Goal: Task Accomplishment & Management: Complete application form

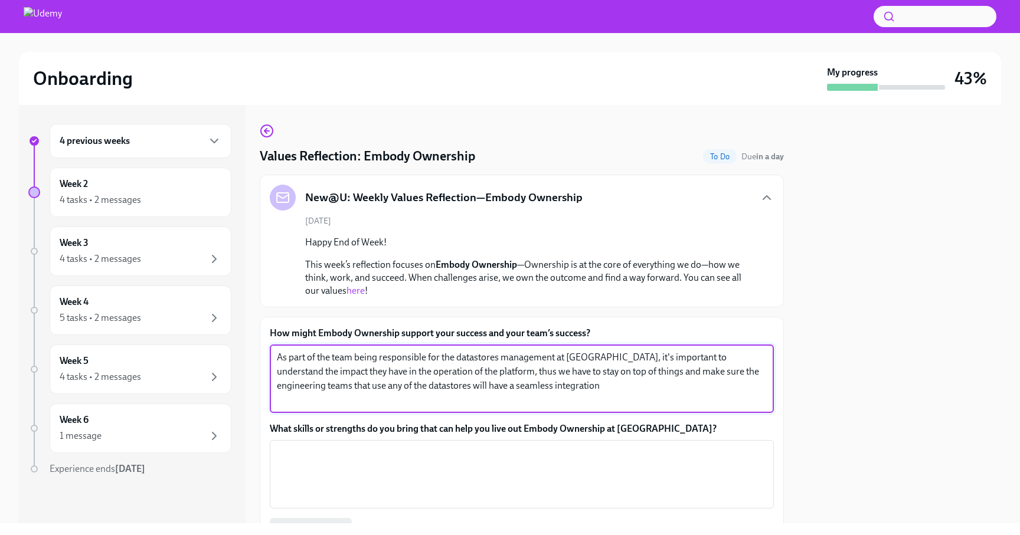
scroll to position [102, 0]
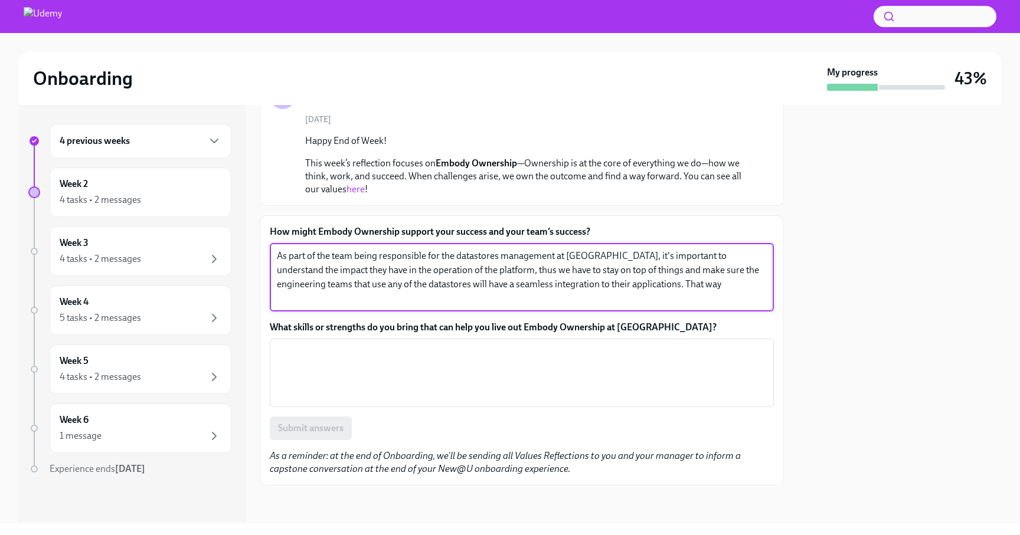
click at [506, 284] on textarea "As part of the team being responsible for the datastores management at [GEOGRAP…" at bounding box center [522, 277] width 490 height 57
click at [716, 292] on textarea "As part of the team being responsible for the datastores management at [GEOGRAP…" at bounding box center [522, 277] width 490 height 57
click at [277, 256] on textarea "As part of the team being responsible for the datastores management at [GEOGRAP…" at bounding box center [522, 277] width 490 height 57
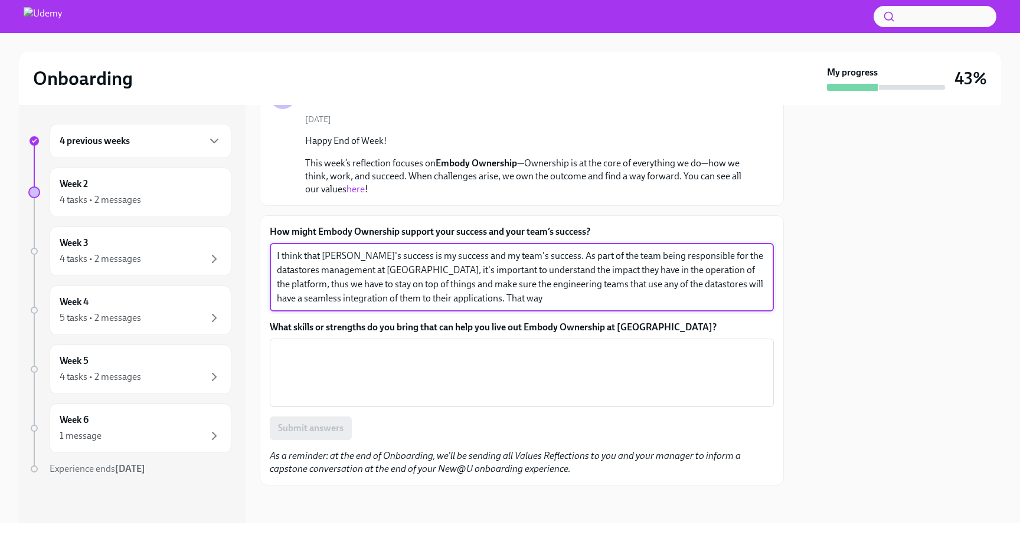
drag, startPoint x: 646, startPoint y: 284, endPoint x: 650, endPoint y: 289, distance: 6.3
click at [646, 284] on textarea "I think that [PERSON_NAME]'s success is my success and my team's success. As pa…" at bounding box center [522, 277] width 490 height 57
click at [546, 295] on textarea "I think that [PERSON_NAME]'s success is my success and my team's success. As pa…" at bounding box center [522, 277] width 490 height 57
click at [654, 299] on textarea "I think that [PERSON_NAME]'s success is my success and my team's success. As pa…" at bounding box center [522, 278] width 490 height 57
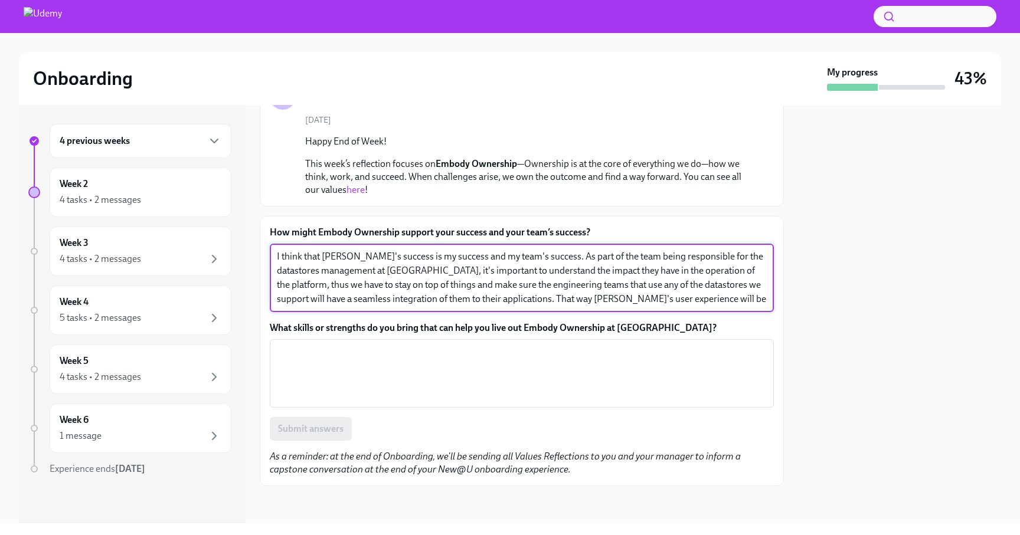
click at [654, 299] on textarea "I think that [PERSON_NAME]'s success is my success and my team's success. As pa…" at bounding box center [522, 278] width 490 height 57
click at [657, 299] on textarea "I think that [PERSON_NAME]'s success is my success and my team's success. As pa…" at bounding box center [522, 278] width 490 height 57
click at [658, 300] on textarea "I think that [PERSON_NAME]'s success is my success and my team's success. As pa…" at bounding box center [522, 278] width 490 height 57
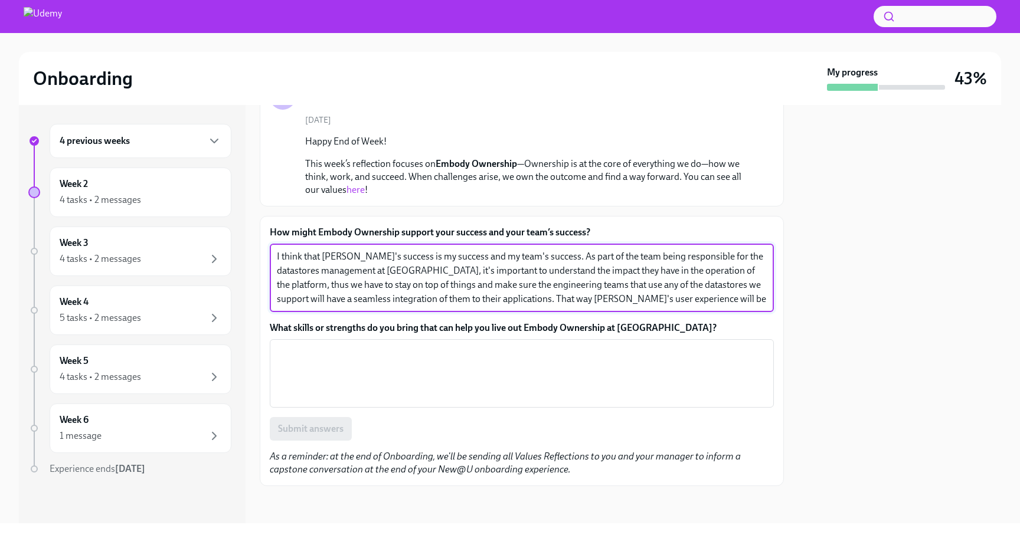
click at [660, 300] on textarea "I think that [PERSON_NAME]'s success is my success and my team's success. As pa…" at bounding box center [522, 278] width 490 height 57
click at [703, 303] on textarea "I think that [PERSON_NAME]'s success is my success and my team's success. As pa…" at bounding box center [522, 278] width 490 height 57
type textarea "I think that [PERSON_NAME]'s success is my success and my team's success. As pa…"
click at [382, 366] on textarea "What skills or strengths do you bring that can help you live out Embody Ownersh…" at bounding box center [522, 373] width 490 height 57
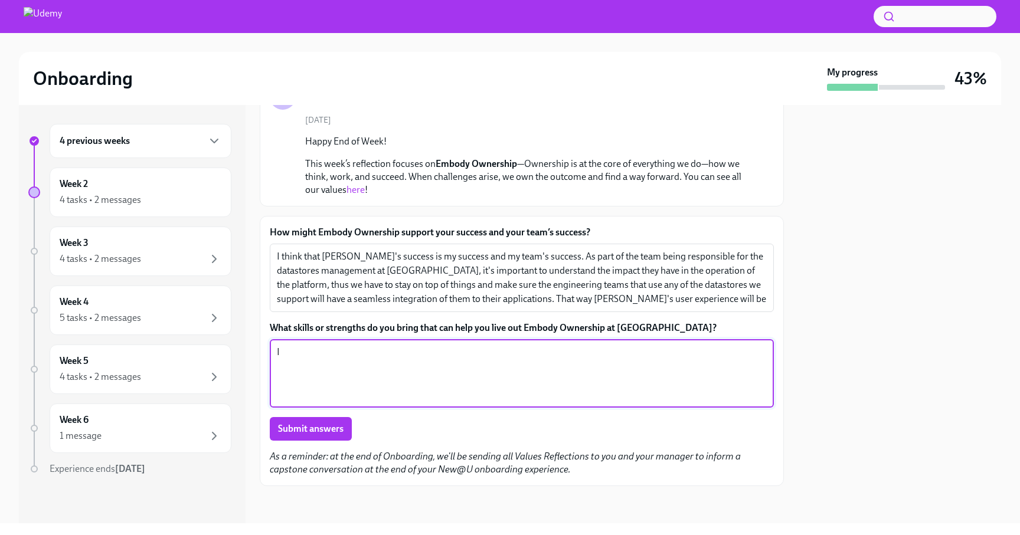
type textarea "I"
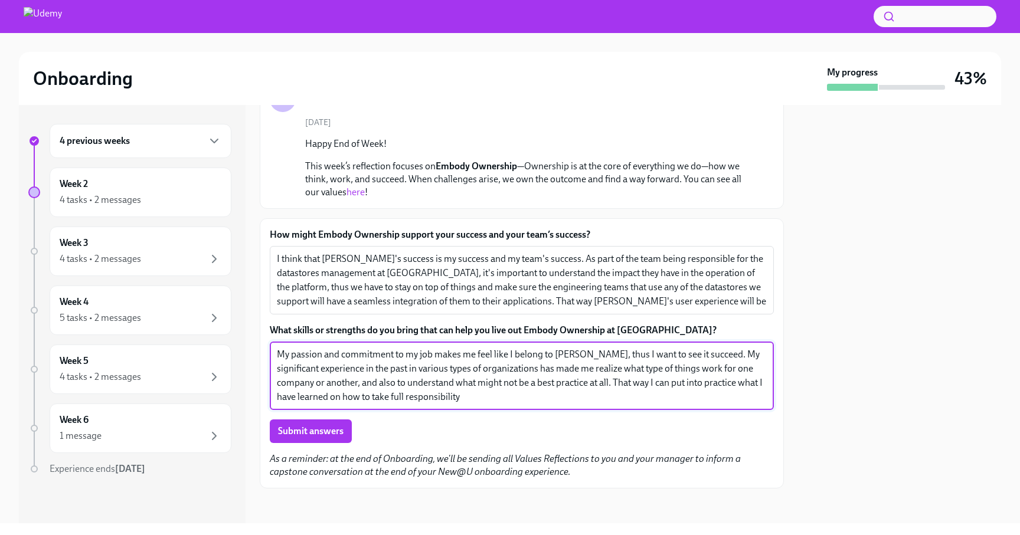
scroll to position [98, 0]
drag, startPoint x: 450, startPoint y: 400, endPoint x: 566, endPoint y: 385, distance: 116.6
click at [566, 385] on textarea "My passion and commitment to my job makes me feel like I belong to [PERSON_NAME…" at bounding box center [522, 376] width 490 height 57
click at [711, 385] on textarea "My passion and commitment to my job makes me feel like I belong to [PERSON_NAME…" at bounding box center [522, 376] width 490 height 57
drag, startPoint x: 404, startPoint y: 400, endPoint x: 333, endPoint y: 396, distance: 70.3
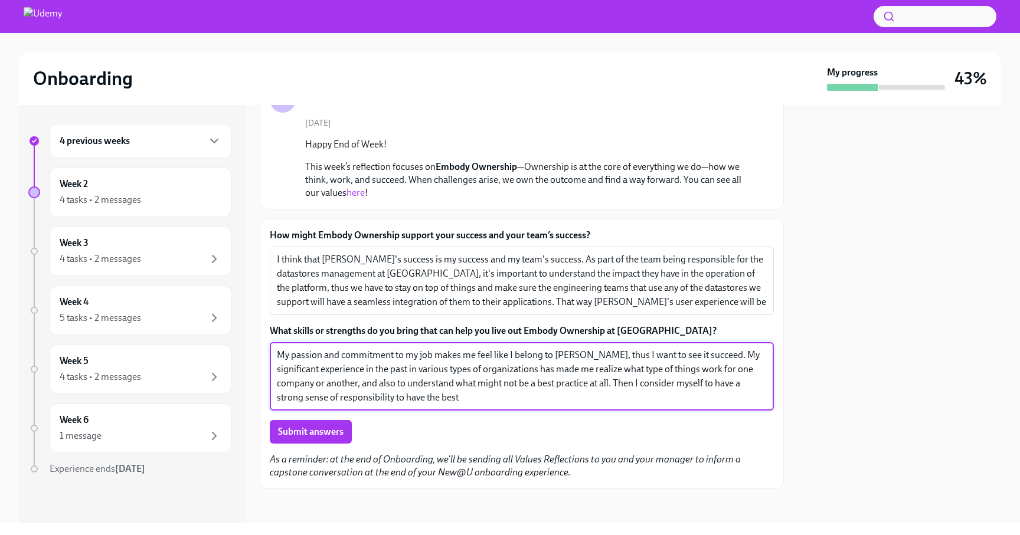
click at [333, 396] on textarea "My passion and commitment to my job makes me feel like I belong to [PERSON_NAME…" at bounding box center [522, 376] width 490 height 57
click at [576, 383] on textarea "My passion and commitment to my job makes me feel like I belong to [PERSON_NAME…" at bounding box center [522, 376] width 490 height 57
click at [392, 394] on textarea "My passion and commitment to my job makes me feel like I belong to [PERSON_NAME…" at bounding box center [522, 376] width 490 height 57
click at [456, 397] on textarea "My passion and commitment to my job makes me feel like I belong to [PERSON_NAME…" at bounding box center [522, 376] width 490 height 57
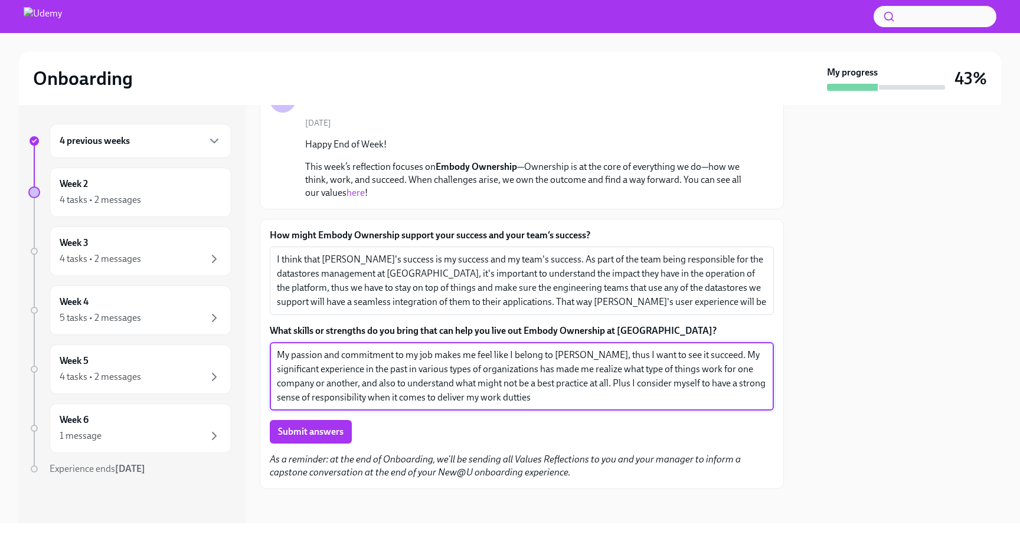
click at [456, 397] on textarea "My passion and commitment to my job makes me feel like I belong to [PERSON_NAME…" at bounding box center [522, 376] width 490 height 57
click at [456, 399] on textarea "My passion and commitment to my job makes me feel like I belong to [PERSON_NAME…" at bounding box center [522, 376] width 490 height 57
type textarea "My passion and commitment to my job makes me feel like I belong to [PERSON_NAME…"
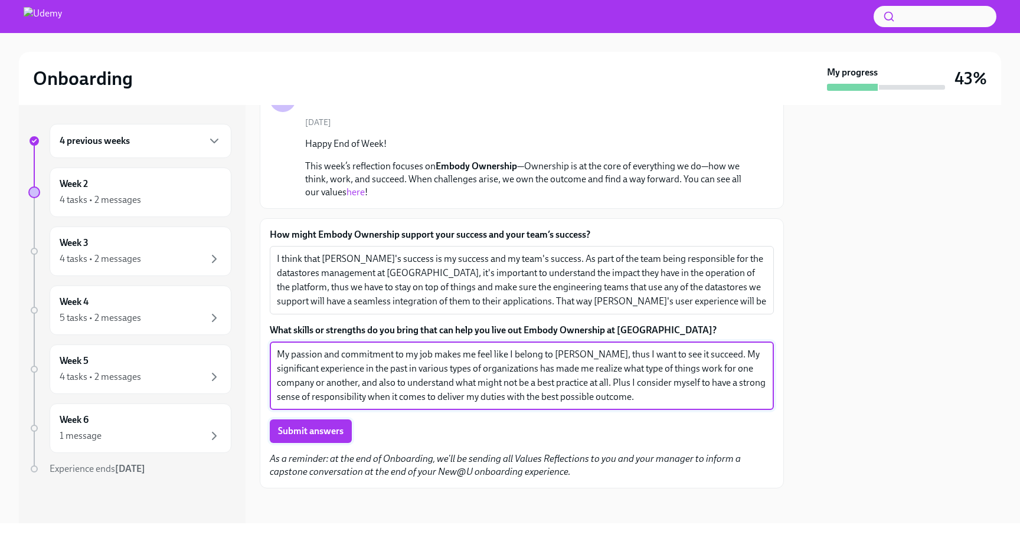
click at [292, 430] on span "Submit answers" at bounding box center [311, 431] width 66 height 12
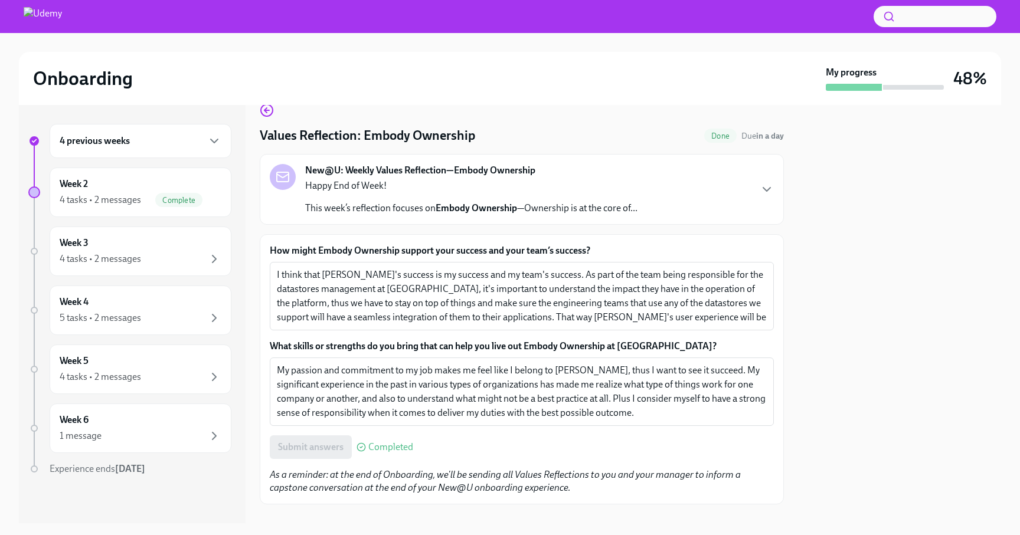
scroll to position [40, 0]
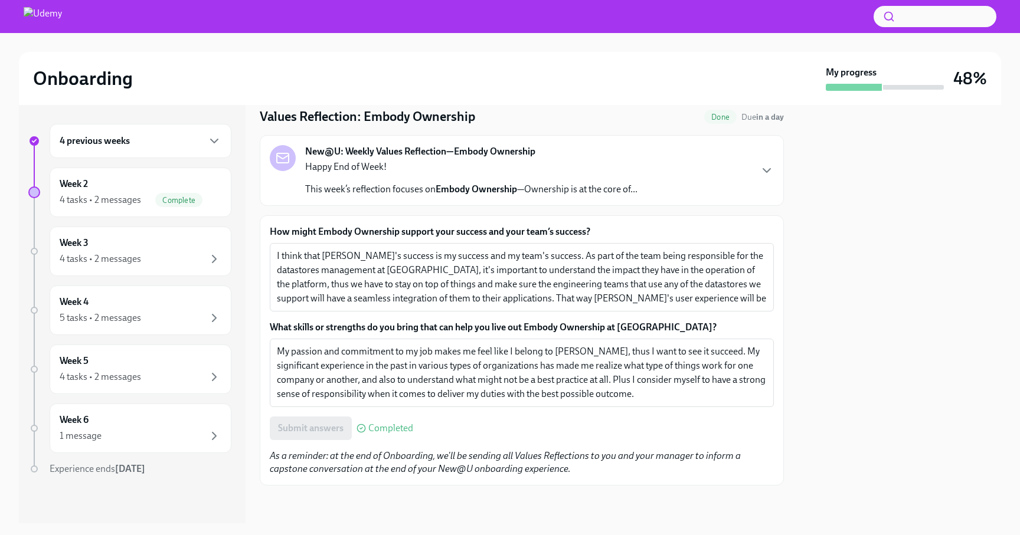
click at [162, 149] on div "4 previous weeks" at bounding box center [141, 141] width 182 height 34
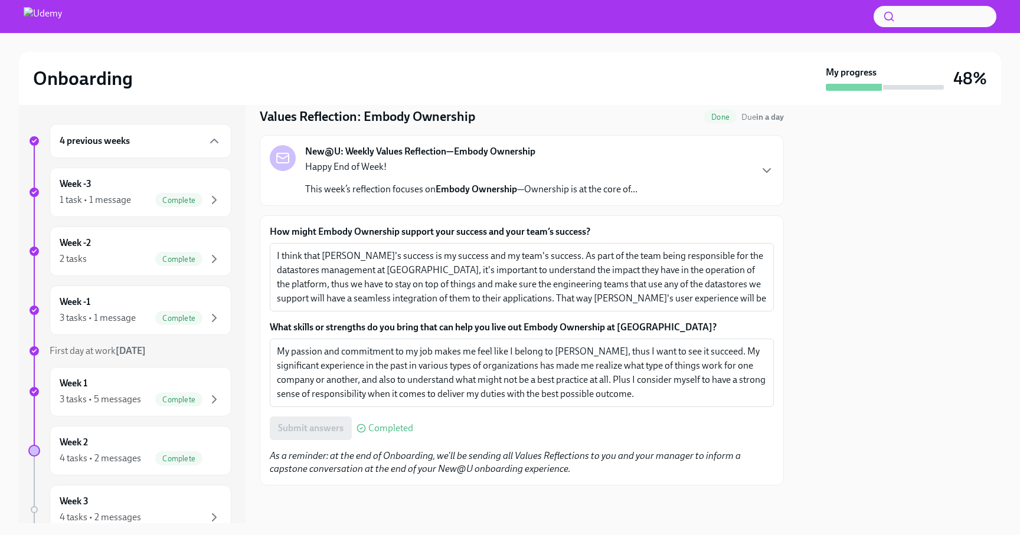
click at [162, 146] on div "4 previous weeks" at bounding box center [141, 141] width 162 height 14
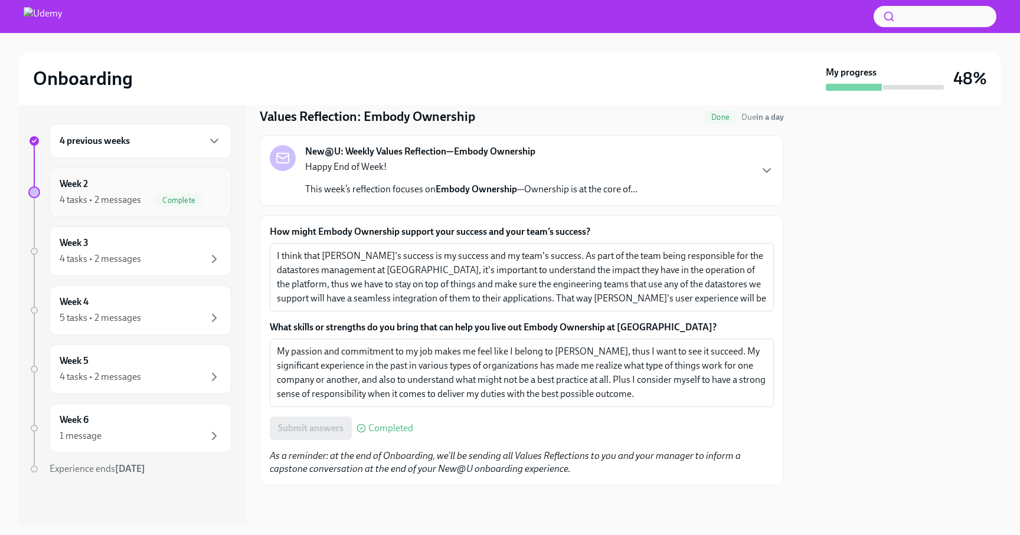
click at [130, 200] on div "4 tasks • 2 messages" at bounding box center [100, 200] width 81 height 13
